Goal: Task Accomplishment & Management: Use online tool/utility

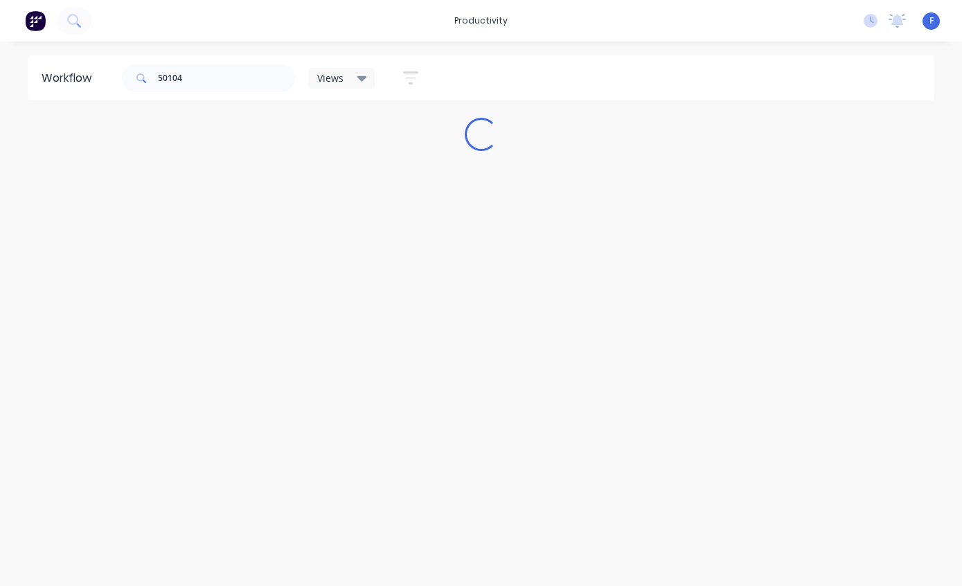
scroll to position [28, 0]
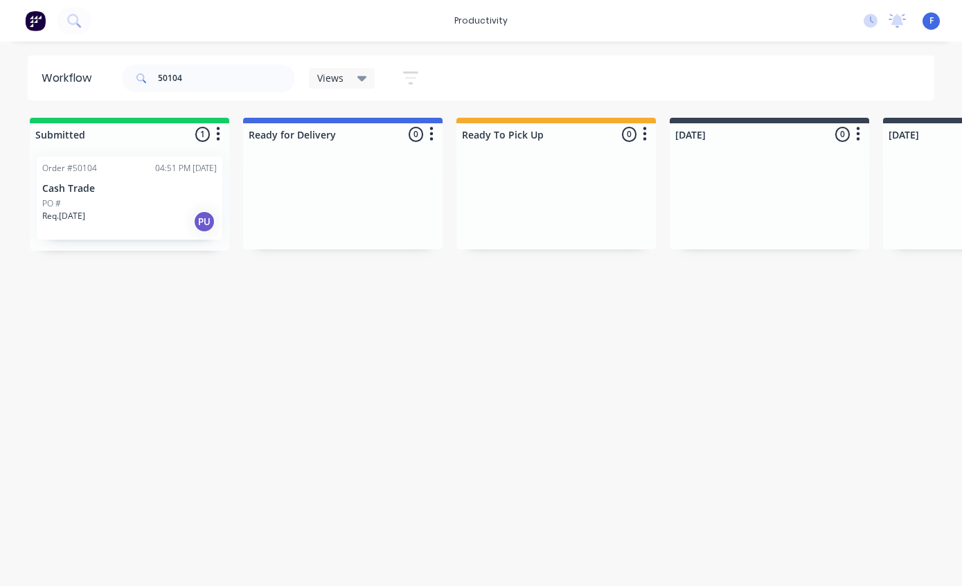
click at [102, 166] on div "Order #50104 04:51 PM [DATE] Cash Trade PO # Req. [DATE] PU" at bounding box center [130, 198] width 186 height 83
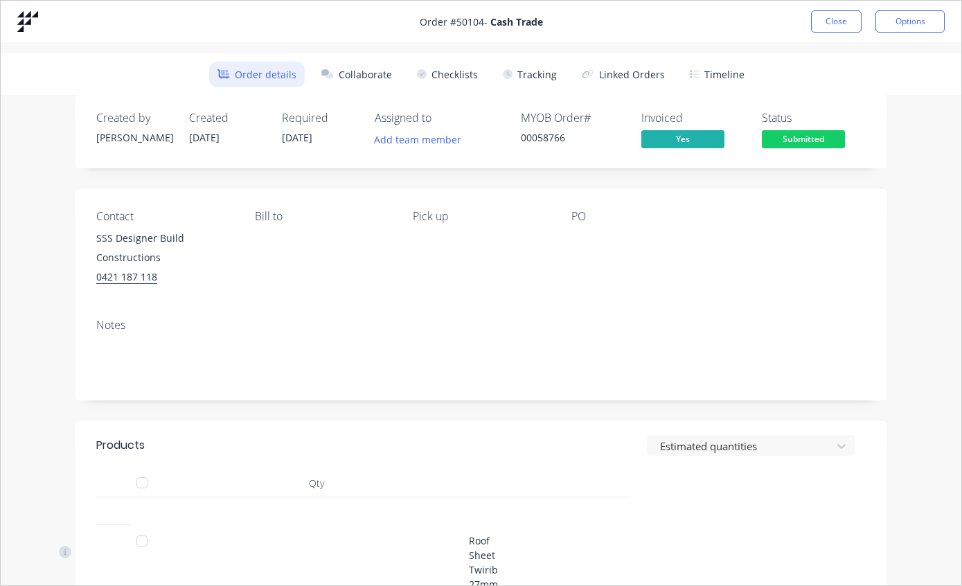
click at [532, 74] on button "Tracking" at bounding box center [529, 75] width 71 height 26
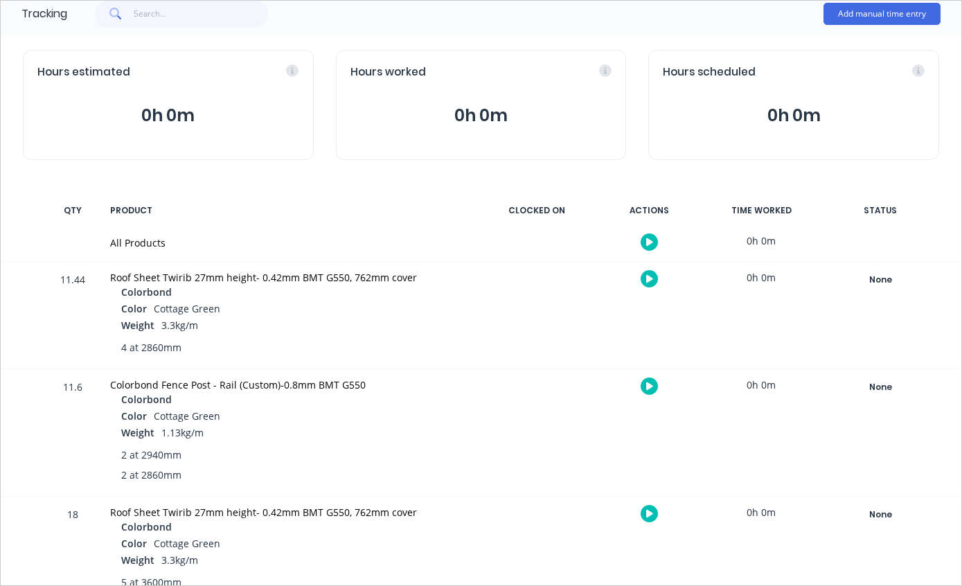
scroll to position [103, 0]
click at [888, 276] on div "None" at bounding box center [880, 280] width 100 height 18
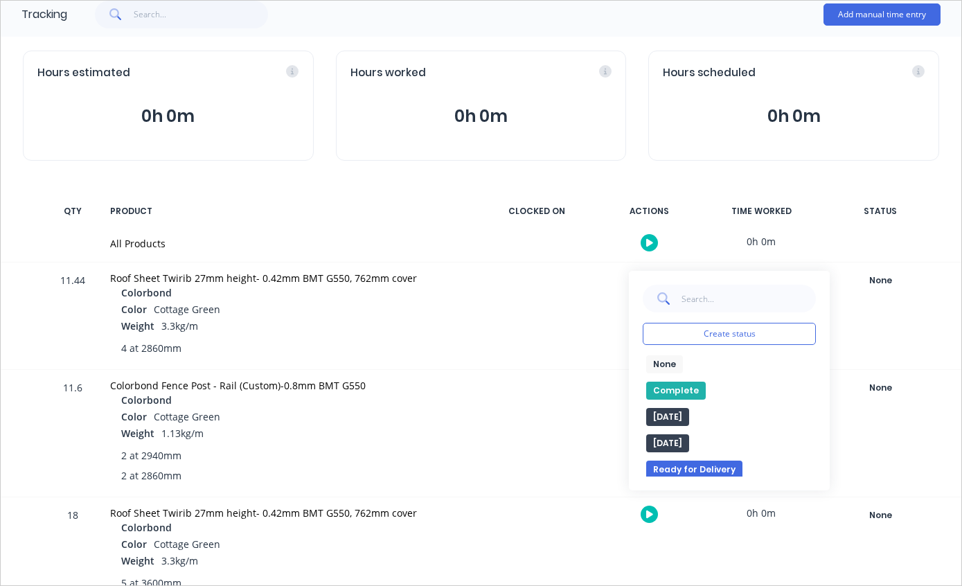
click at [659, 384] on button "Complete" at bounding box center [676, 391] width 60 height 18
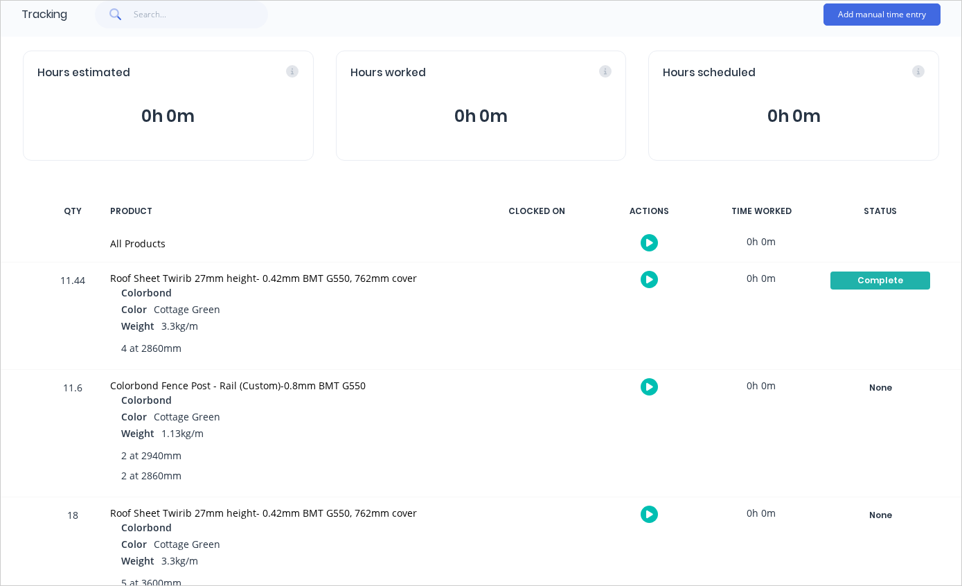
click at [881, 516] on div "None" at bounding box center [880, 515] width 100 height 18
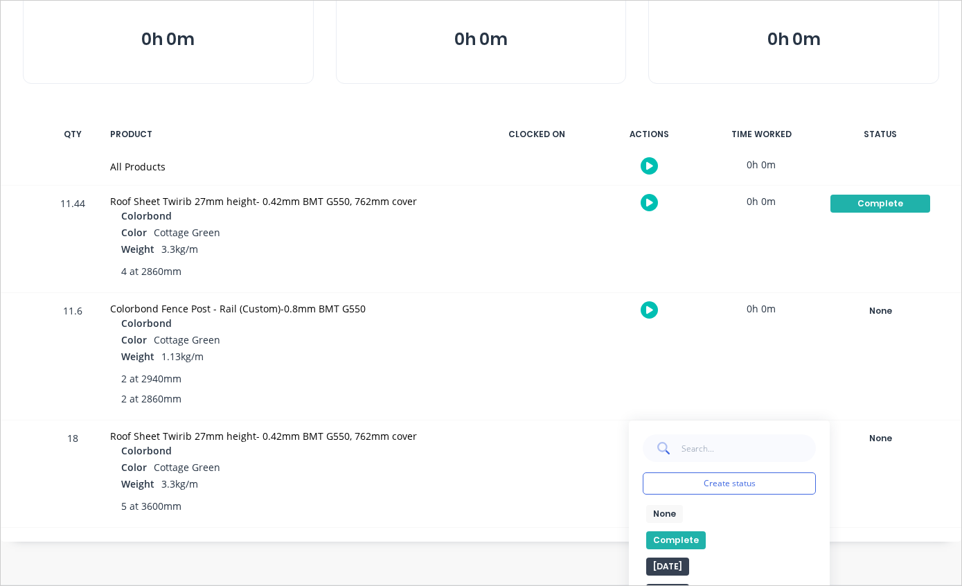
click at [686, 533] on button "Complete" at bounding box center [676, 540] width 60 height 18
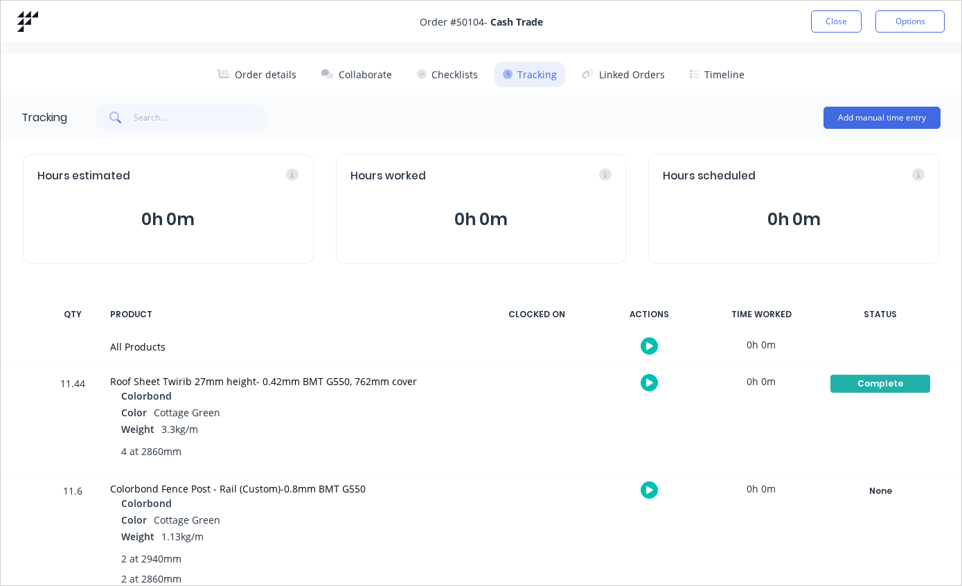
scroll to position [0, 0]
click at [849, 21] on button "Close" at bounding box center [836, 21] width 51 height 22
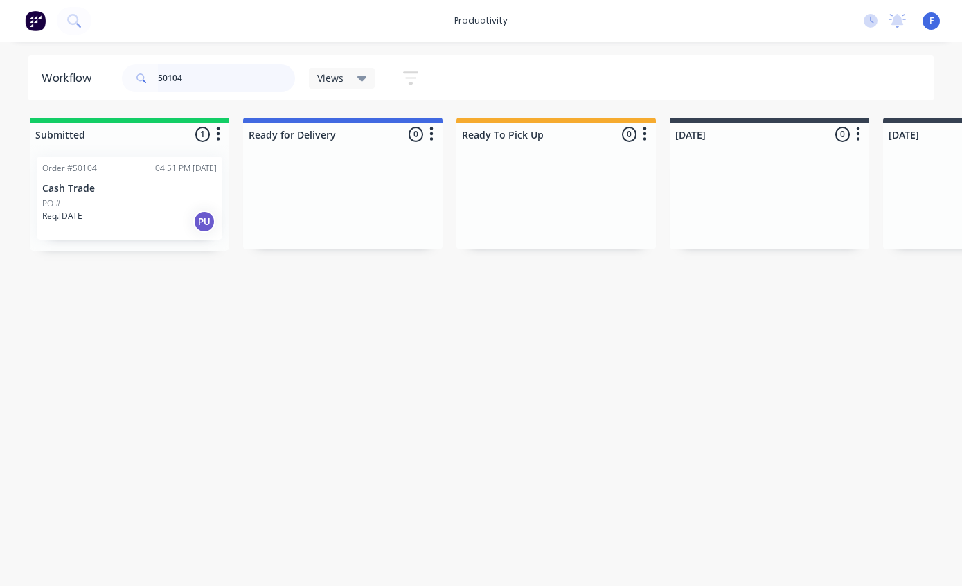
click at [230, 81] on input "50104" at bounding box center [226, 78] width 137 height 28
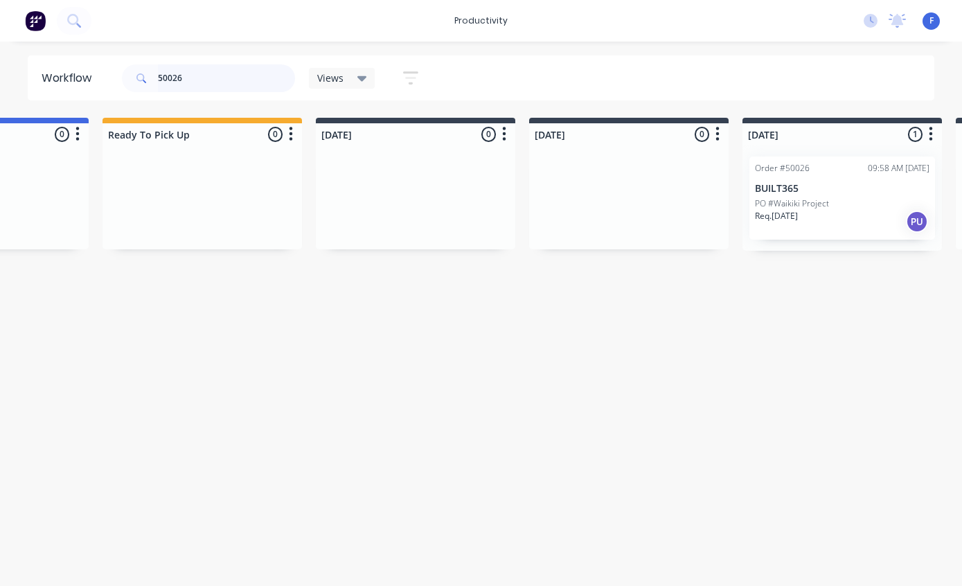
scroll to position [28, 369]
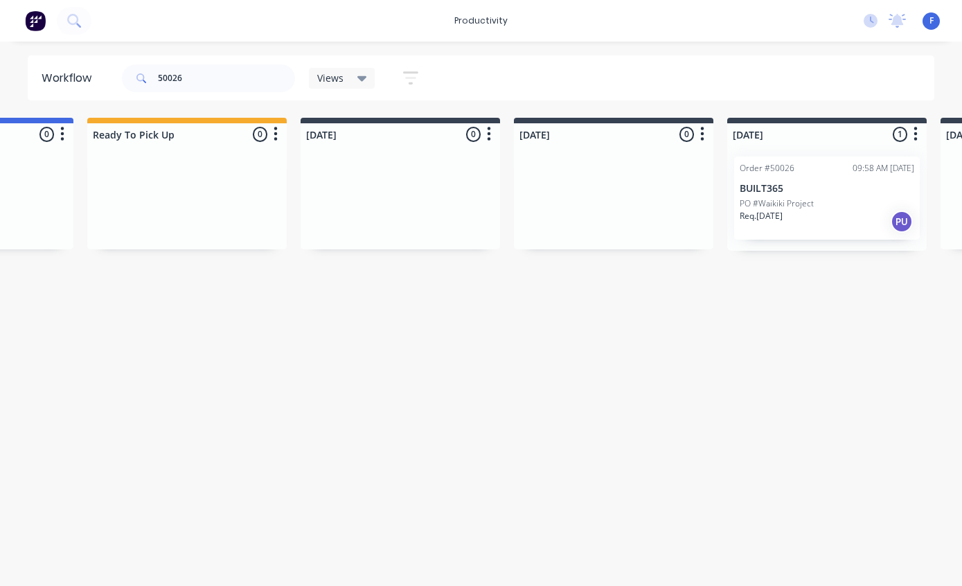
click at [814, 183] on p "BUILT365" at bounding box center [827, 189] width 175 height 12
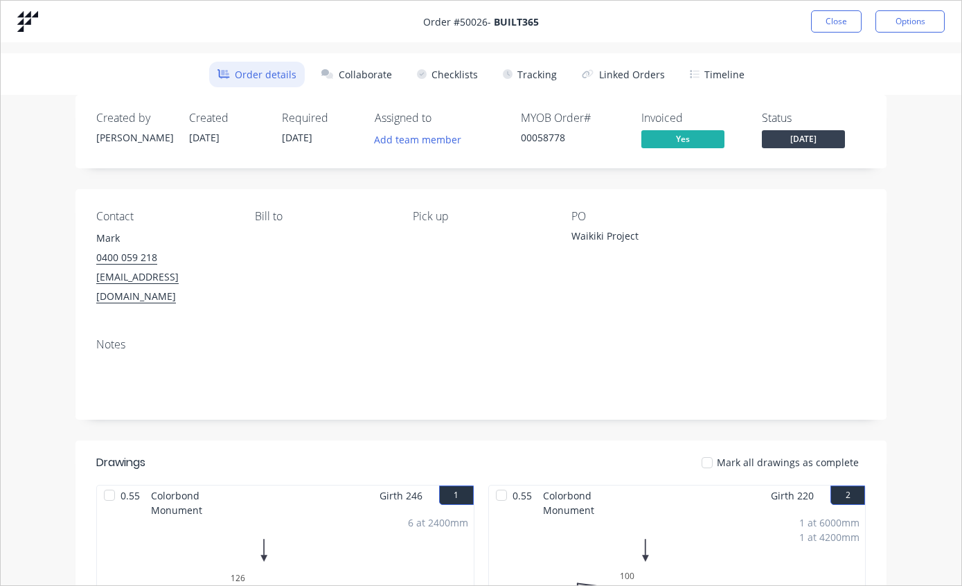
click at [537, 74] on button "Tracking" at bounding box center [529, 75] width 71 height 26
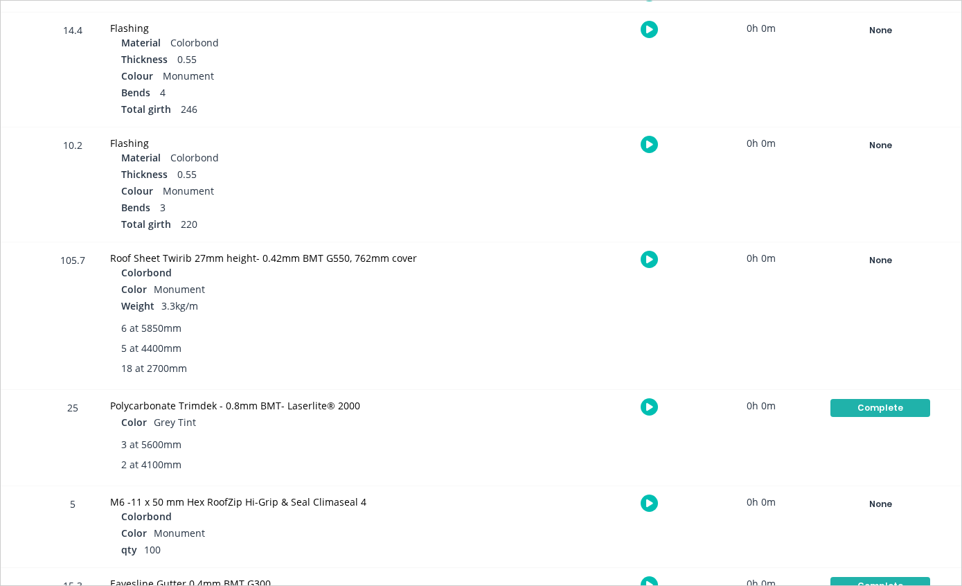
scroll to position [354, 0]
click at [873, 260] on div "None" at bounding box center [880, 260] width 100 height 18
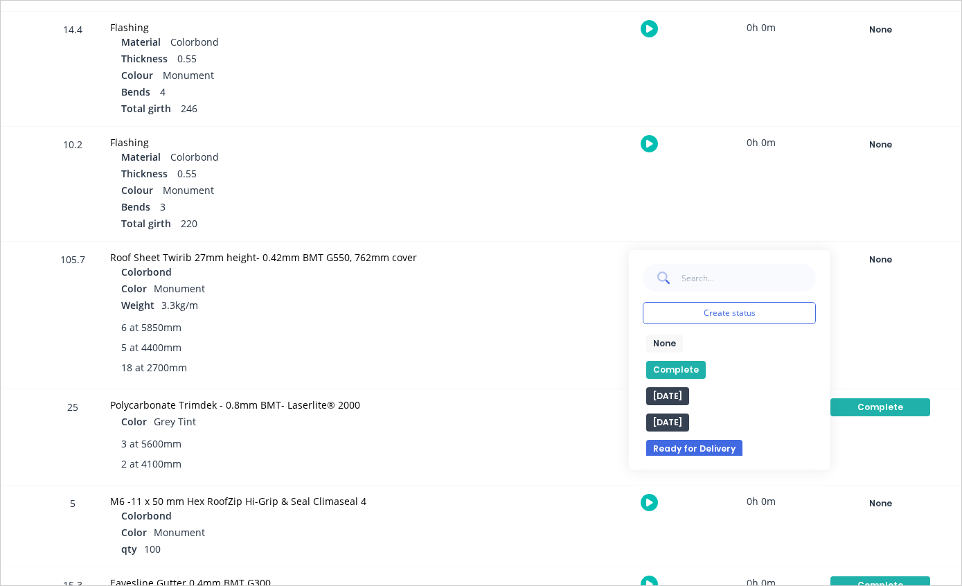
click at [681, 362] on button "Complete" at bounding box center [676, 370] width 60 height 18
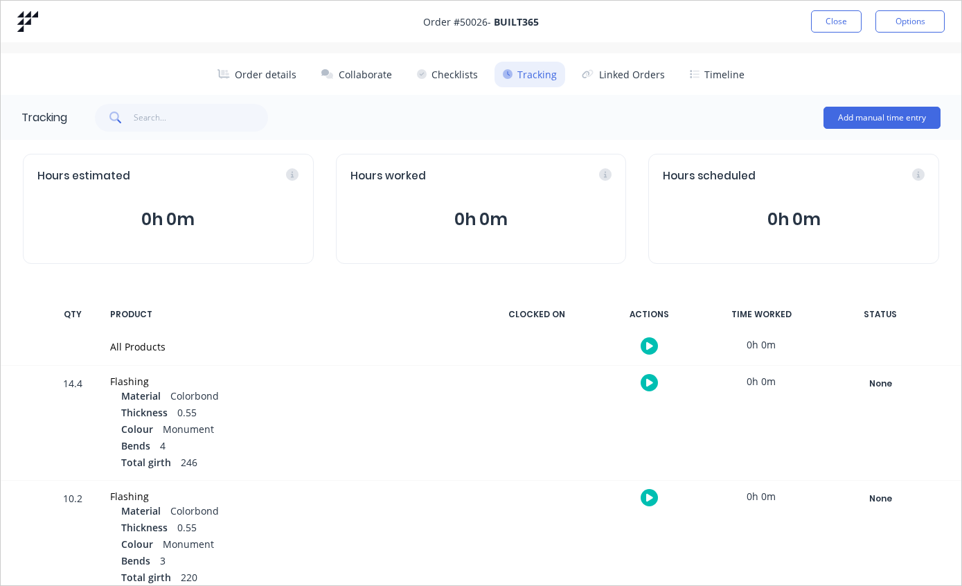
scroll to position [0, 0]
click at [836, 21] on button "Close" at bounding box center [836, 21] width 51 height 22
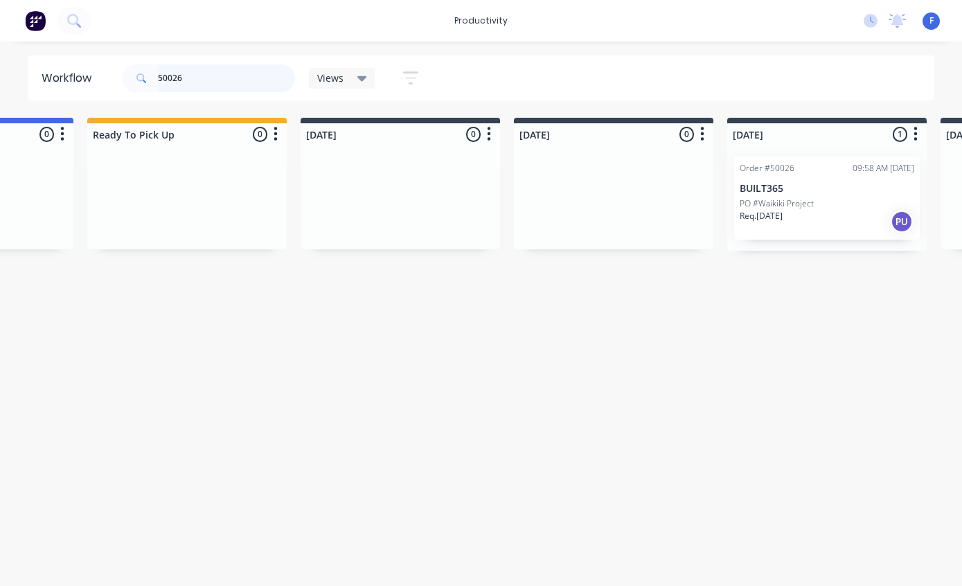
click at [231, 89] on input "50026" at bounding box center [226, 78] width 137 height 28
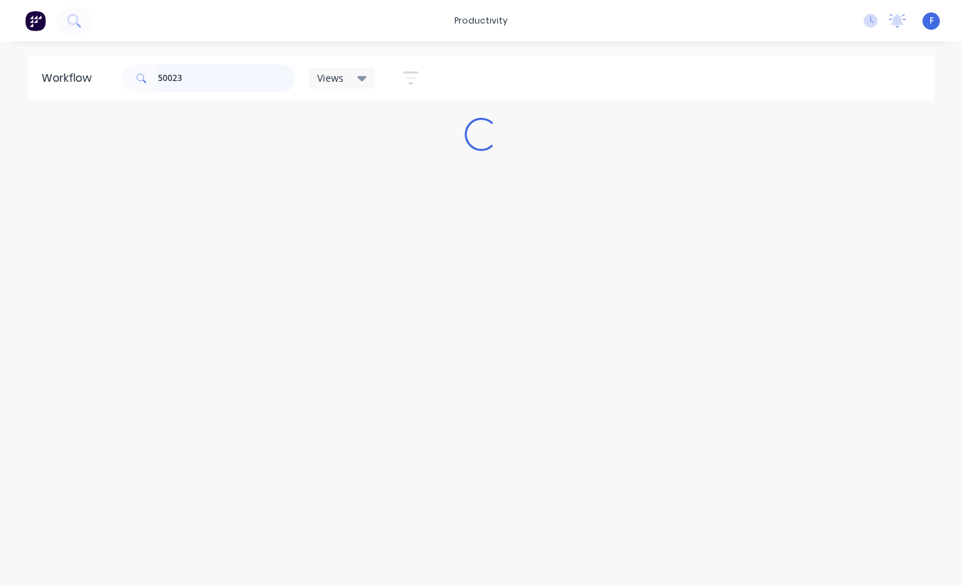
scroll to position [28, 0]
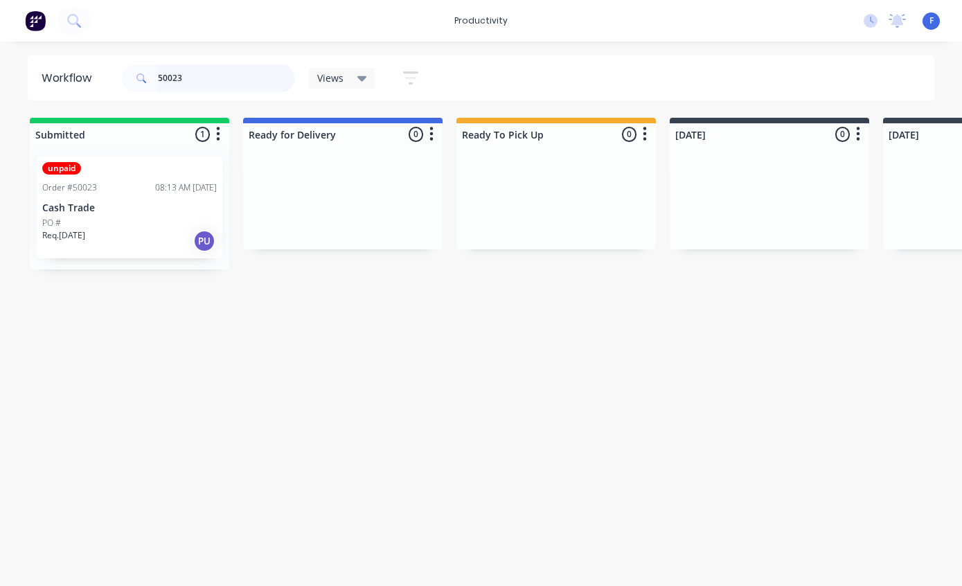
type input "50023"
click at [109, 170] on div "unpaid Order #50023 08:13 AM [DATE] Cash Trade PO # Req. [DATE] PU" at bounding box center [130, 208] width 186 height 102
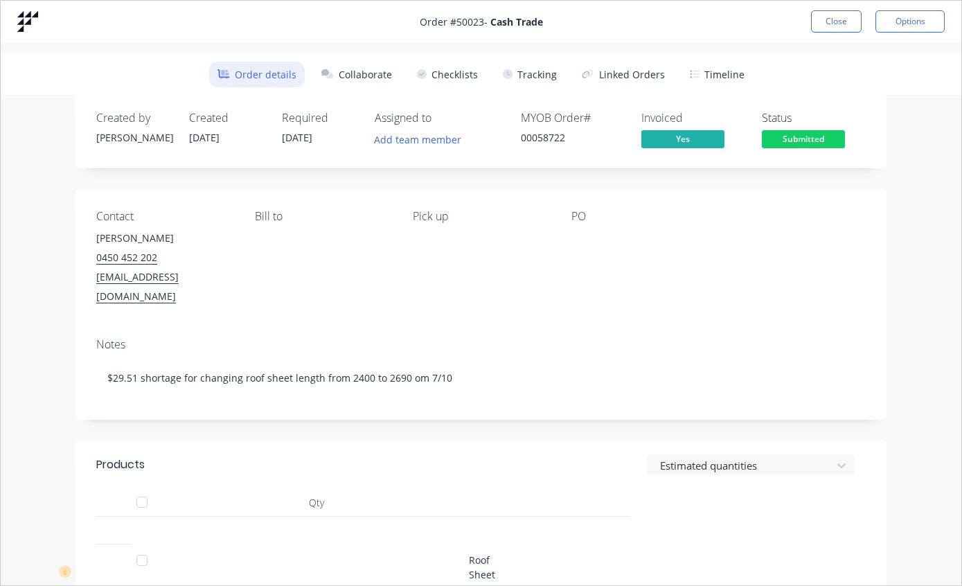
click at [531, 77] on button "Tracking" at bounding box center [529, 75] width 71 height 26
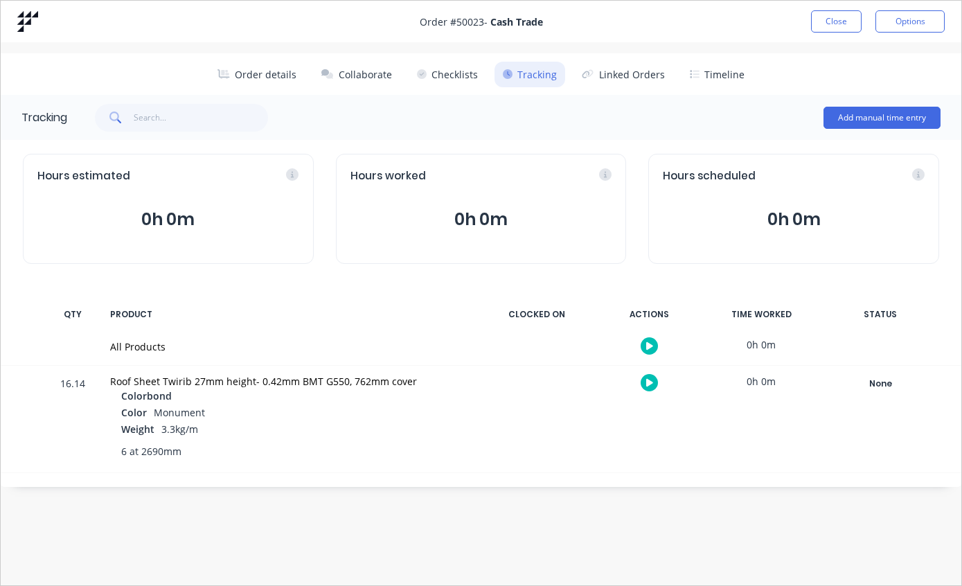
click at [885, 376] on div "None" at bounding box center [880, 384] width 100 height 18
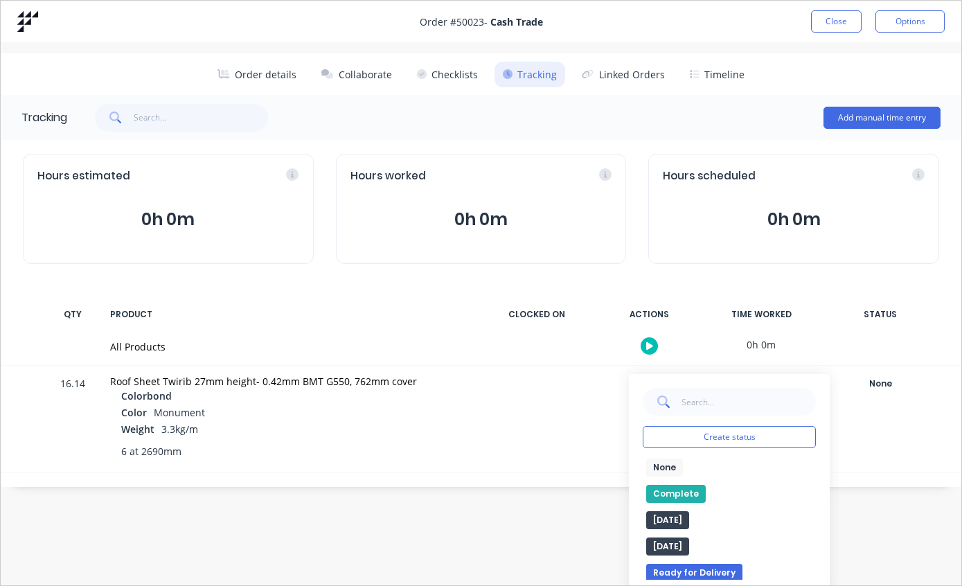
click at [676, 487] on button "Complete" at bounding box center [676, 494] width 60 height 18
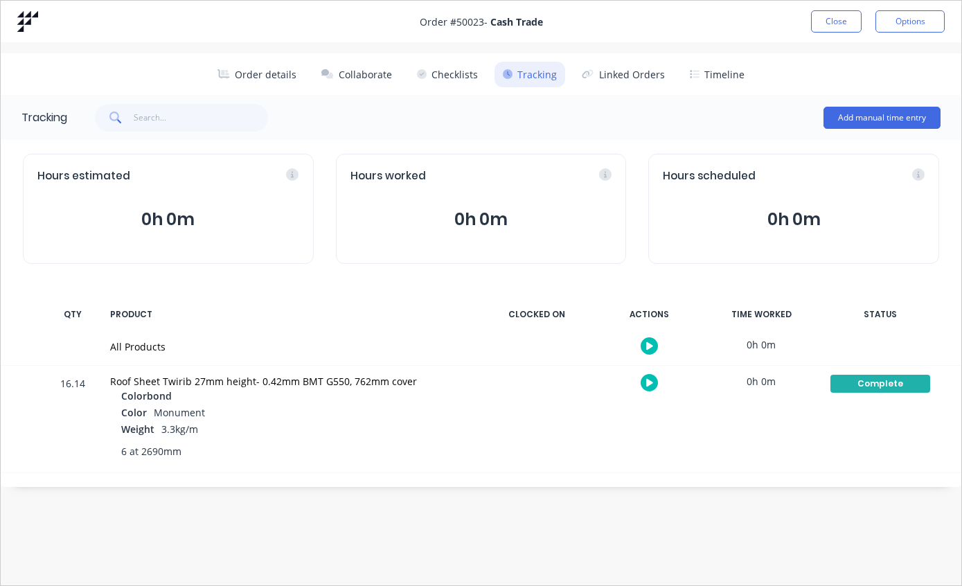
click at [828, 19] on button "Close" at bounding box center [836, 21] width 51 height 22
